Goal: Use online tool/utility: Utilize a website feature to perform a specific function

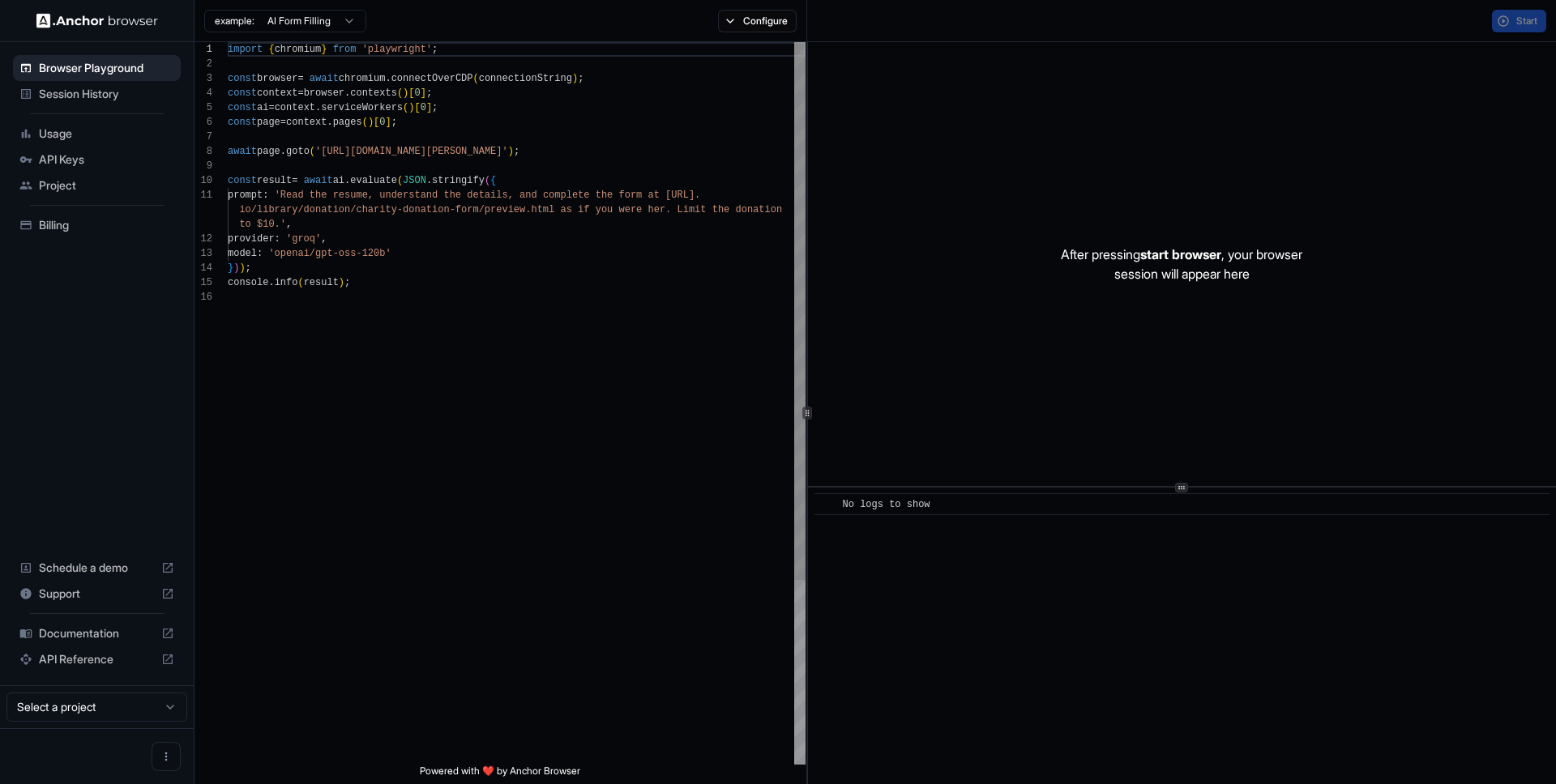
scroll to position [145, 0]
click at [166, 655] on icon at bounding box center [167, 657] width 13 height 13
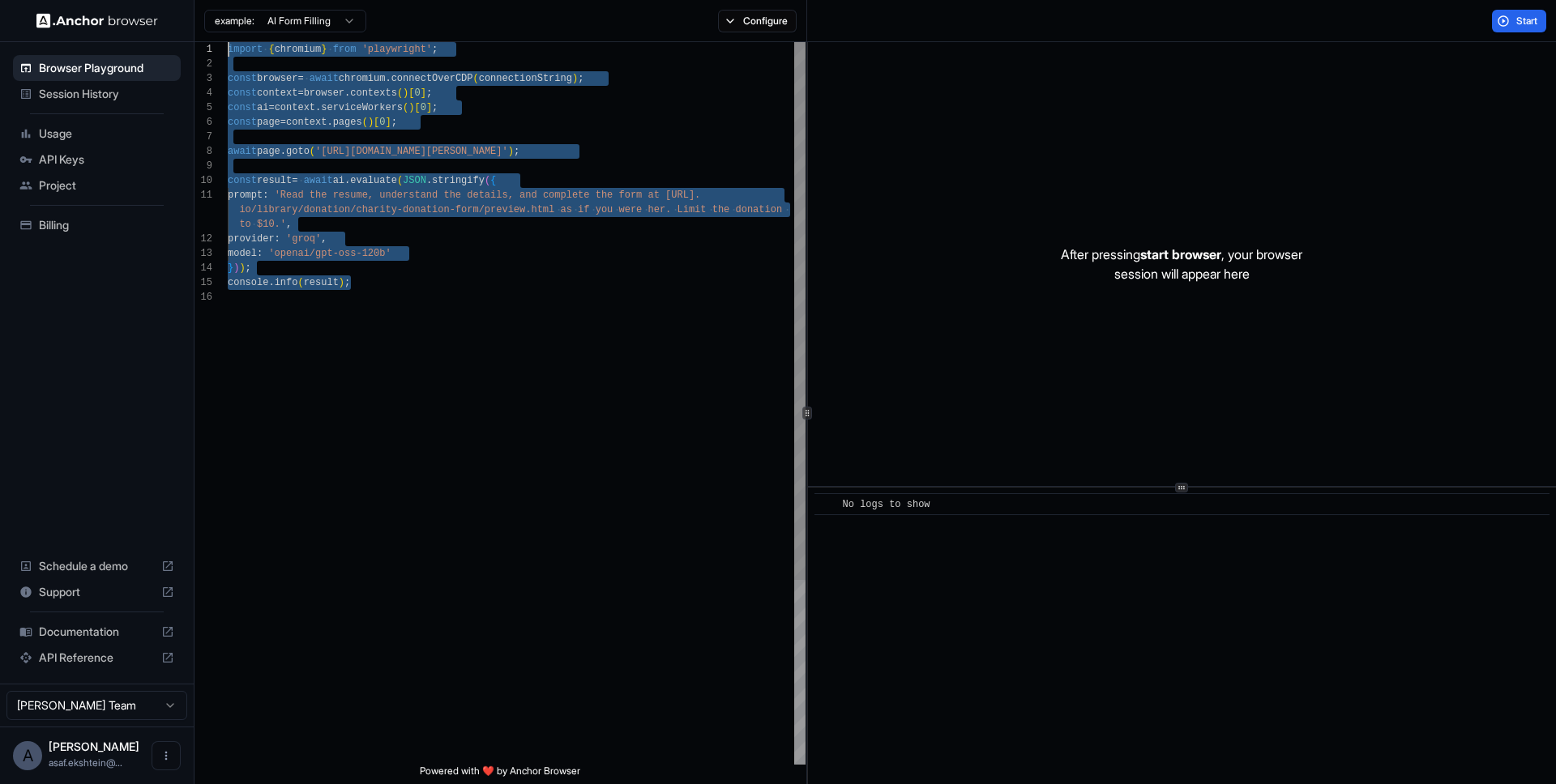
drag, startPoint x: 368, startPoint y: 289, endPoint x: 185, endPoint y: 33, distance: 314.7
click at [228, 42] on div "import { chromium } from 'playwright' ; const browser = await chromium . connec…" at bounding box center [517, 527] width 578 height 970
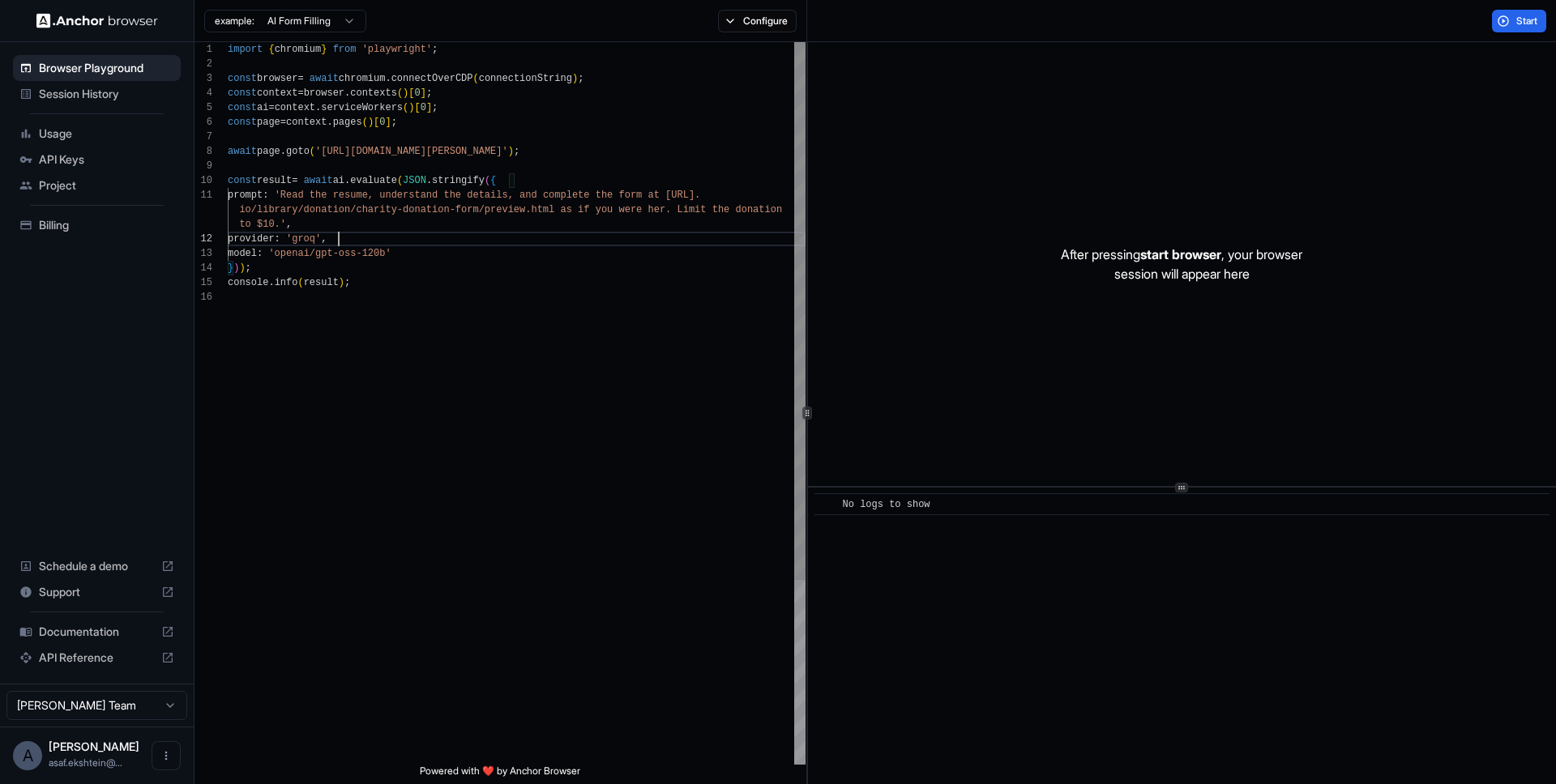
scroll to position [44, 0]
click at [444, 239] on div "import { chromium } from 'playwright' ; const browser = await chromium . connec…" at bounding box center [517, 527] width 578 height 970
click at [348, 16] on html "Browser Playground Session History Usage API Keys Project Billing Schedule a de…" at bounding box center [778, 392] width 1556 height 784
click at [501, 105] on html "Browser Playground Session History Usage API Keys Project Billing Schedule a de…" at bounding box center [778, 392] width 1556 height 784
click at [729, 25] on button "Configure" at bounding box center [757, 21] width 79 height 23
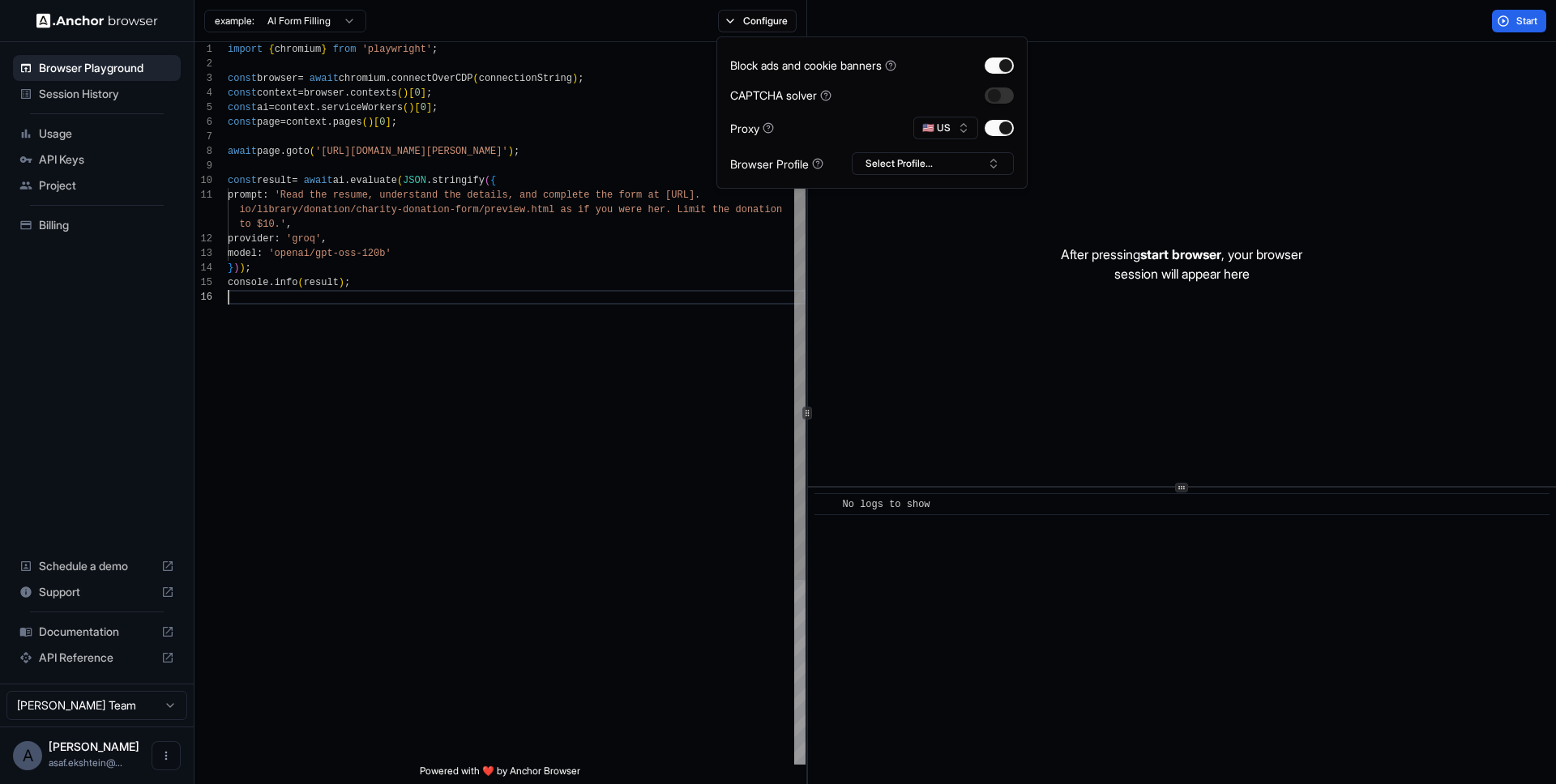
scroll to position [102, 0]
click at [490, 320] on div "import { chromium } from 'playwright' ; const browser = await chromium . connec…" at bounding box center [517, 527] width 578 height 970
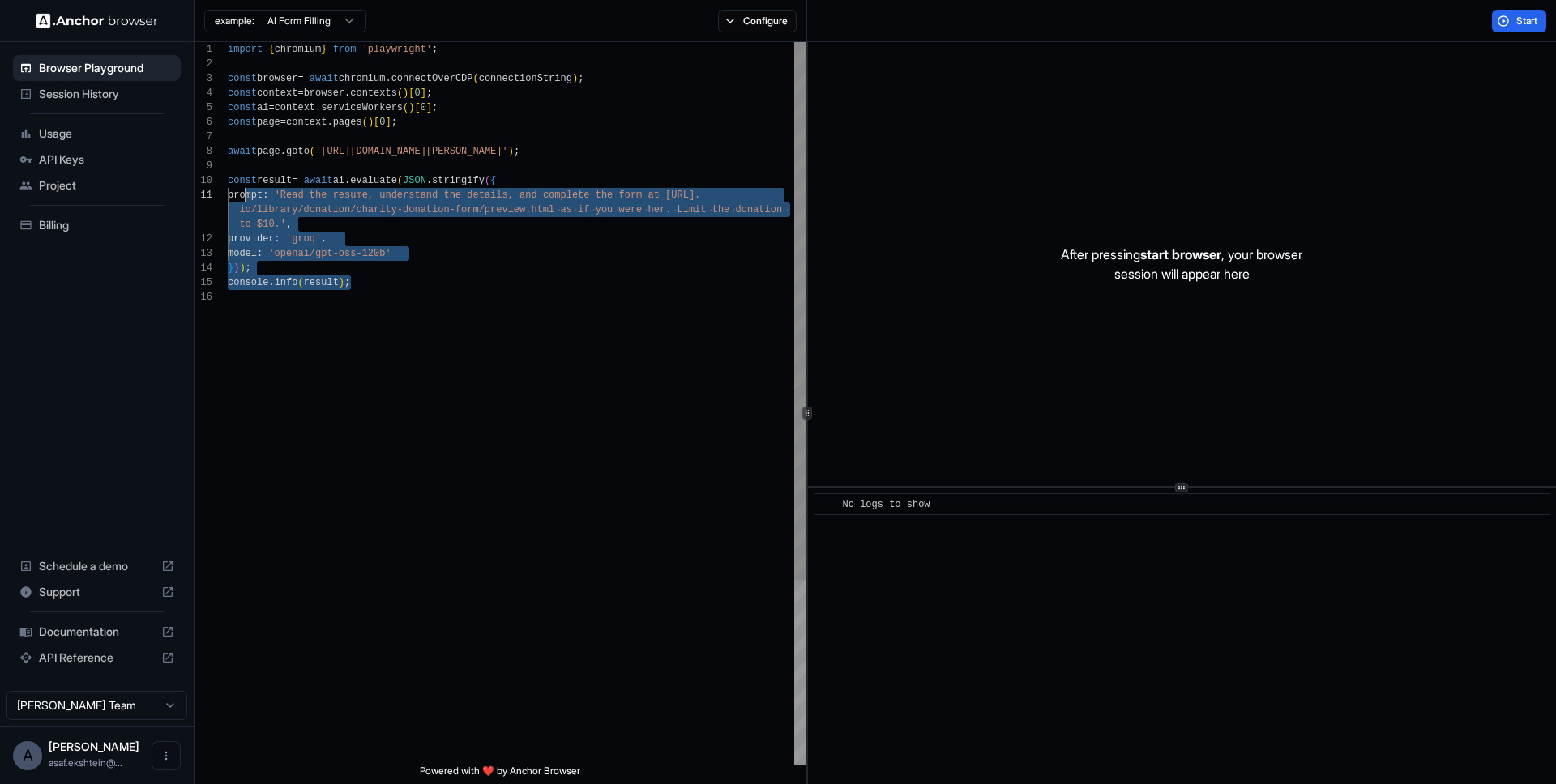
type textarea "**********"
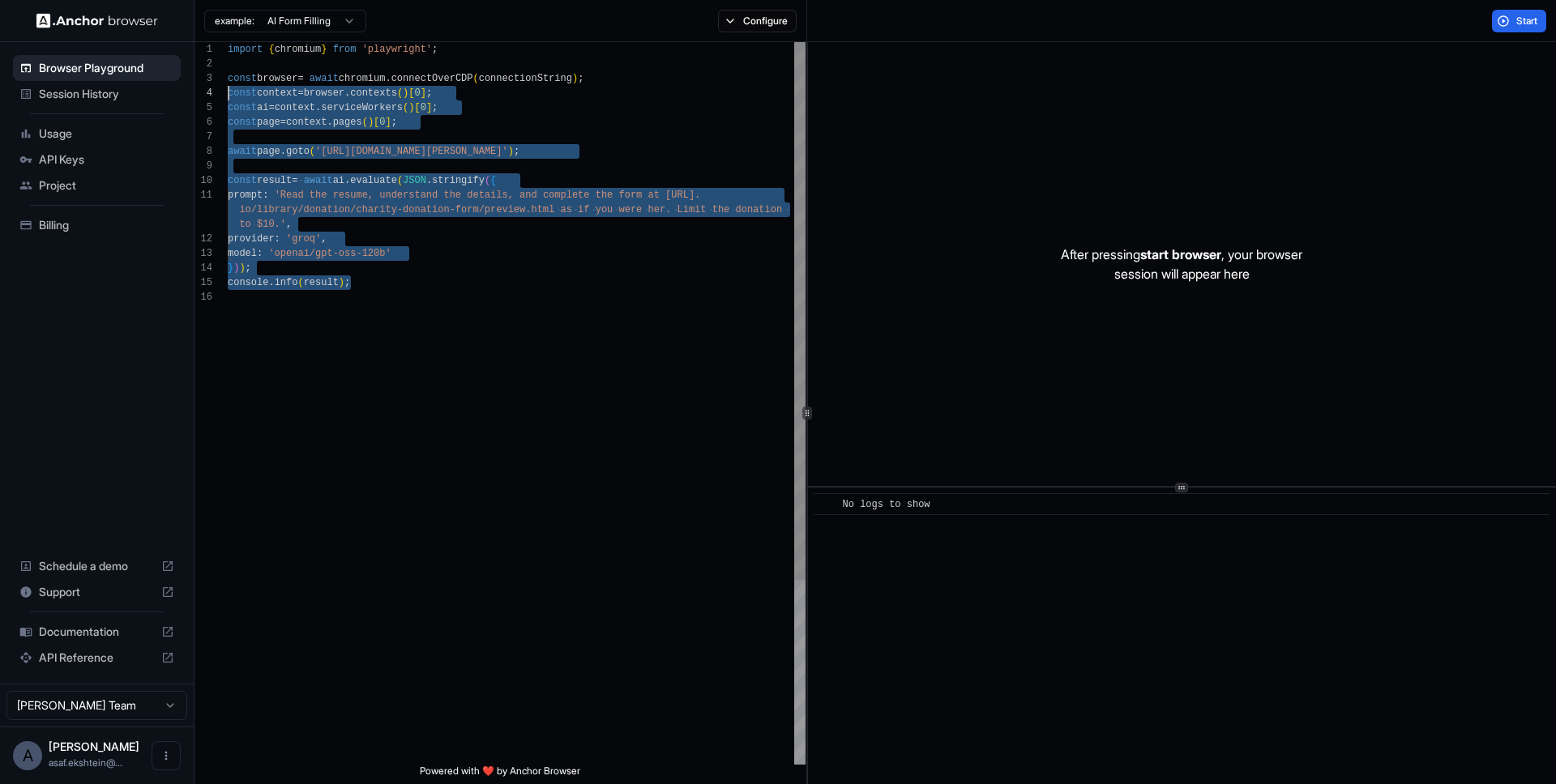
scroll to position [0, 0]
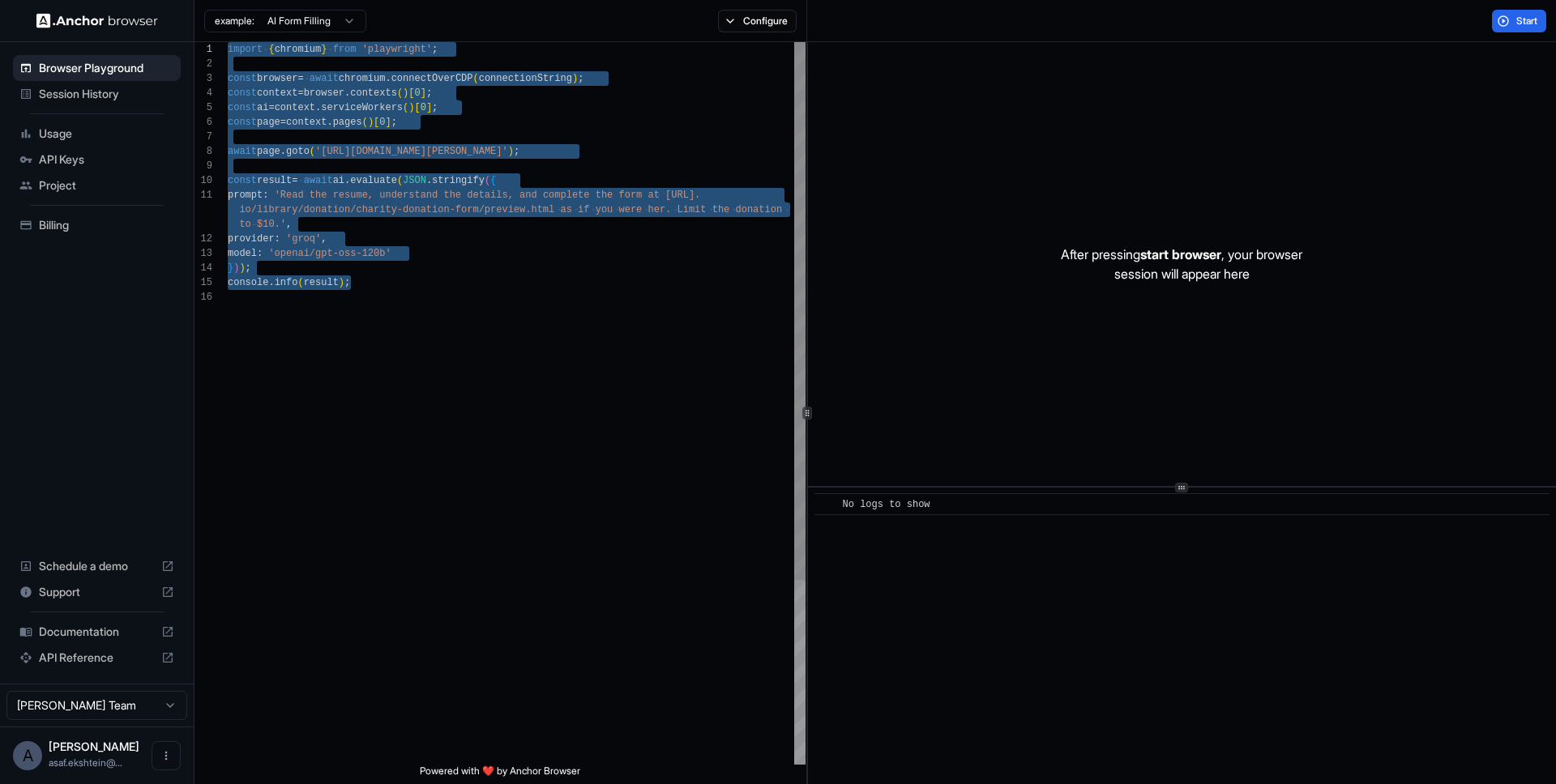
drag, startPoint x: 385, startPoint y: 288, endPoint x: 209, endPoint y: 39, distance: 304.9
click at [228, 42] on div "import { chromium } from 'playwright' ; const browser = await chromium . connec…" at bounding box center [517, 527] width 578 height 970
click at [342, 19] on html "Browser Playground Session History Usage API Keys Project Billing Schedule a de…" at bounding box center [778, 392] width 1556 height 784
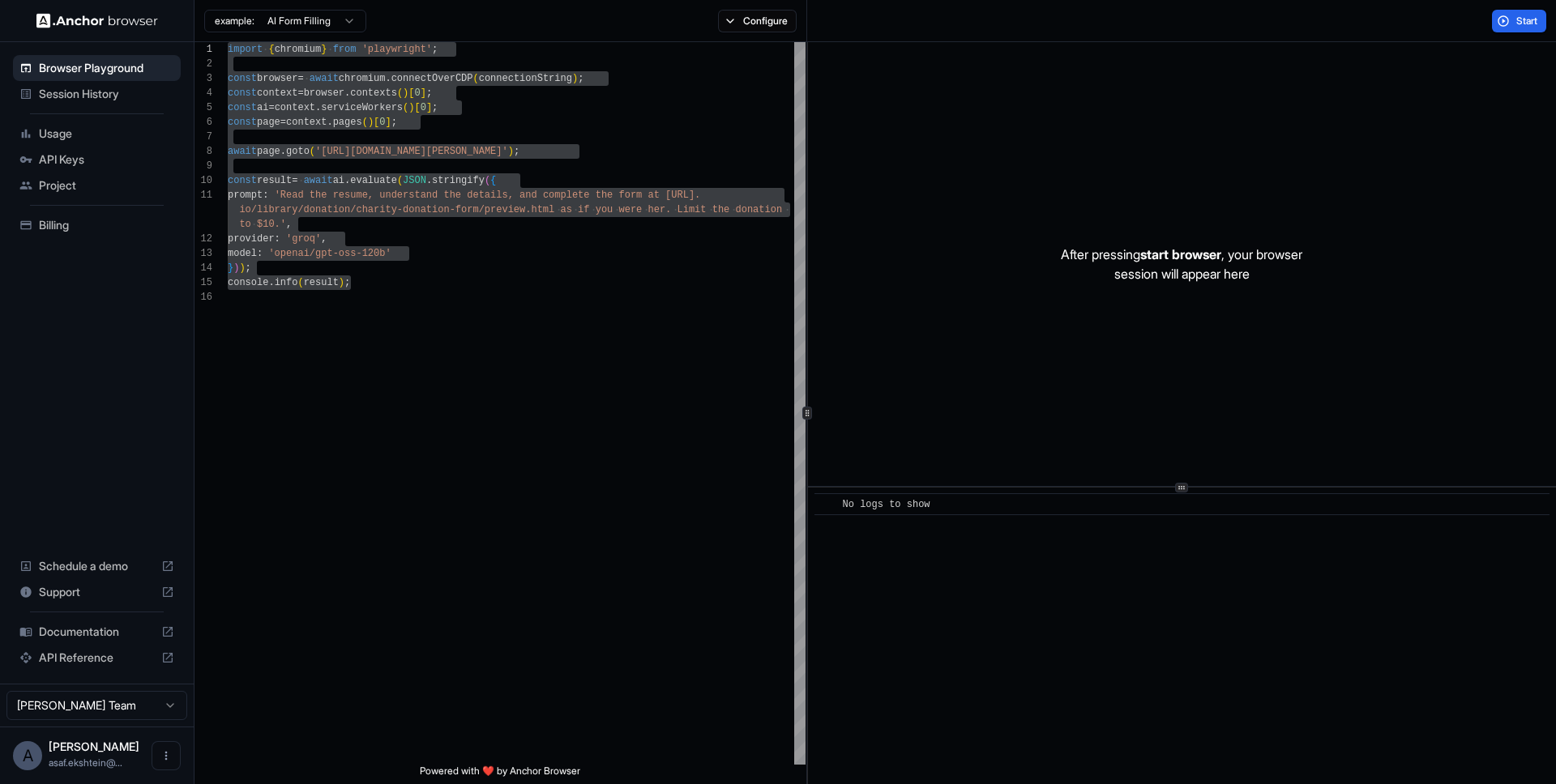
click at [107, 635] on html "Browser Playground Session History Usage API Keys Project Billing Schedule a de…" at bounding box center [778, 392] width 1556 height 784
drag, startPoint x: 77, startPoint y: 634, endPoint x: 65, endPoint y: 633, distance: 12.0
click at [65, 633] on span "Documentation" at bounding box center [97, 632] width 116 height 16
